Goal: Task Accomplishment & Management: Use online tool/utility

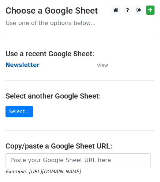
click at [18, 66] on strong "Newsletter" at bounding box center [23, 65] width 34 height 7
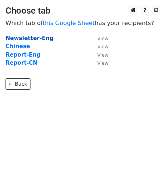
click at [38, 38] on strong "Newsletter-Eng" at bounding box center [30, 38] width 48 height 7
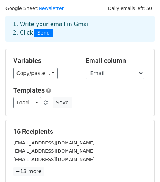
scroll to position [22, 0]
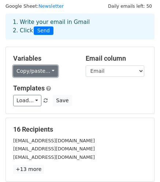
click at [40, 74] on link "Copy/paste..." at bounding box center [35, 70] width 45 height 11
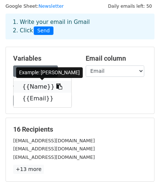
click at [35, 86] on link "{{Name}}" at bounding box center [43, 87] width 58 height 12
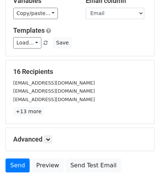
scroll to position [80, 0]
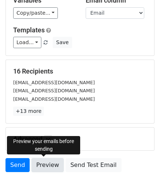
click at [41, 165] on link "Preview" at bounding box center [48, 165] width 32 height 14
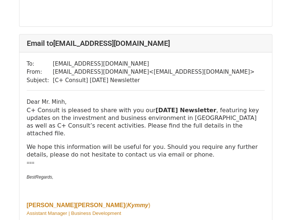
scroll to position [2606, 0]
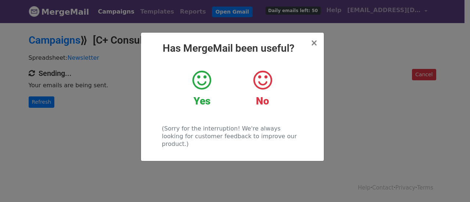
click at [201, 80] on icon at bounding box center [201, 80] width 19 height 22
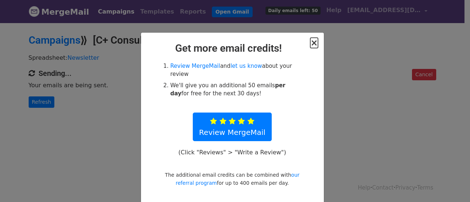
click at [313, 42] on span "×" at bounding box center [313, 43] width 7 height 10
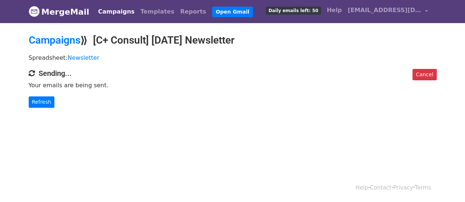
click at [343, 90] on div "Cancel Sending... Your emails are being sent. Refresh" at bounding box center [232, 88] width 419 height 39
click at [13, 147] on html "MergeMail Campaigns Templates Reports Open Gmail Daily emails left: 50 Help [EM…" at bounding box center [232, 101] width 465 height 202
